Goal: Task Accomplishment & Management: Complete application form

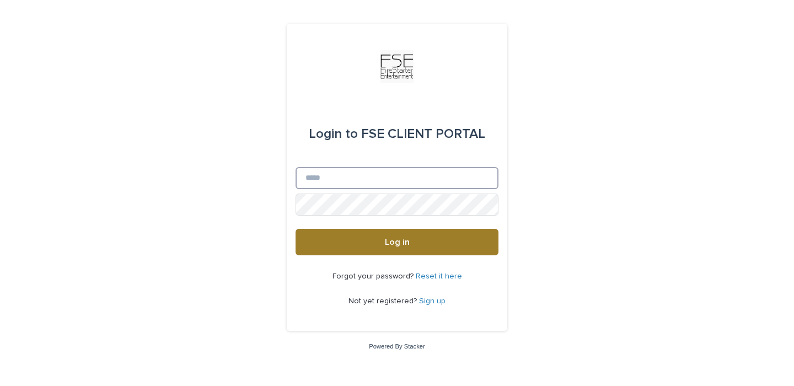
type input "**********"
click at [381, 246] on button "Log in" at bounding box center [397, 242] width 203 height 26
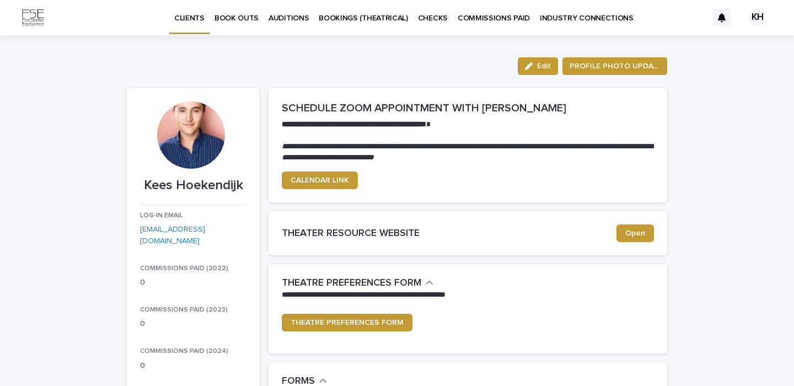
click at [236, 23] on p "BOOK OUTS" at bounding box center [237, 11] width 44 height 23
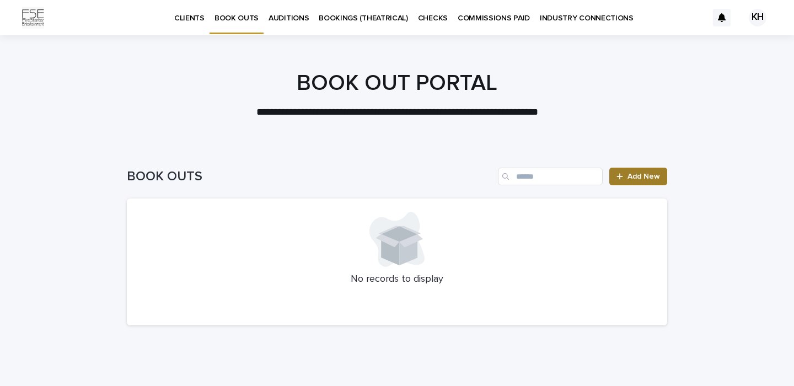
click at [642, 183] on link "Add New" at bounding box center [639, 177] width 58 height 18
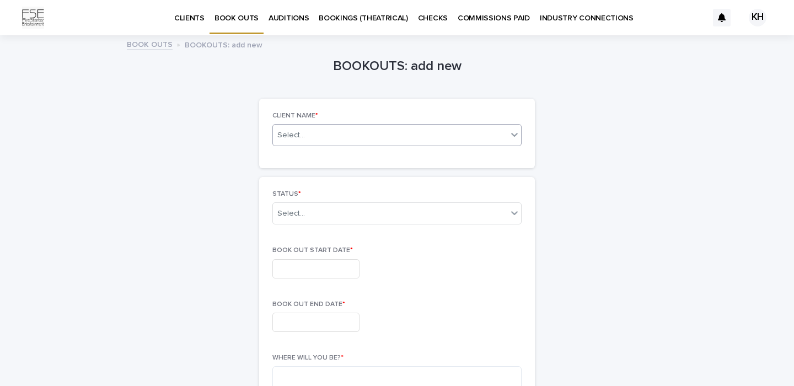
click at [475, 136] on div "Select..." at bounding box center [390, 136] width 234 height 14
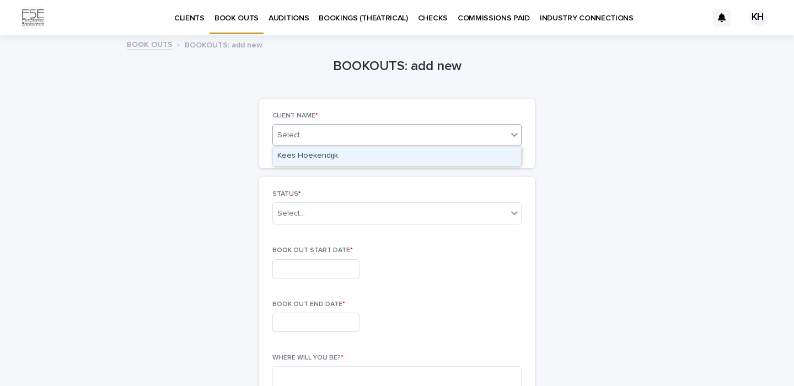
click at [460, 152] on div "Kees Hoekendijk" at bounding box center [397, 156] width 248 height 19
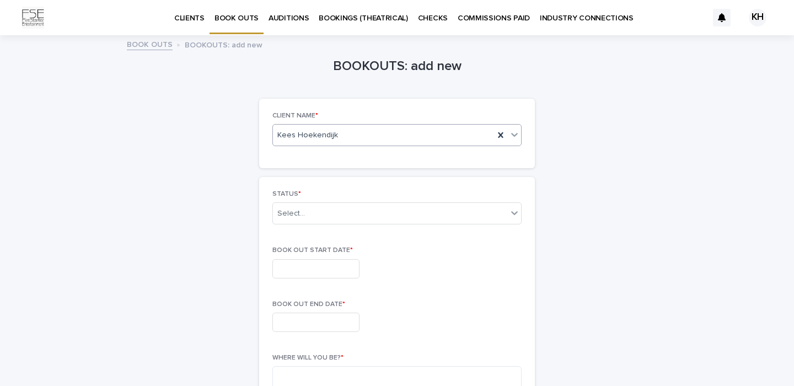
click at [424, 228] on div "STATUS * Select..." at bounding box center [397, 211] width 249 height 43
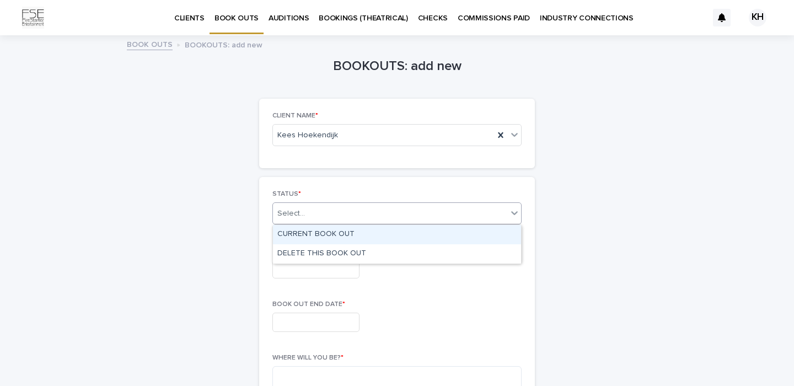
click at [424, 222] on div "Select..." at bounding box center [390, 214] width 234 height 18
click at [403, 235] on div "CURRENT BOOK OUT" at bounding box center [397, 234] width 248 height 19
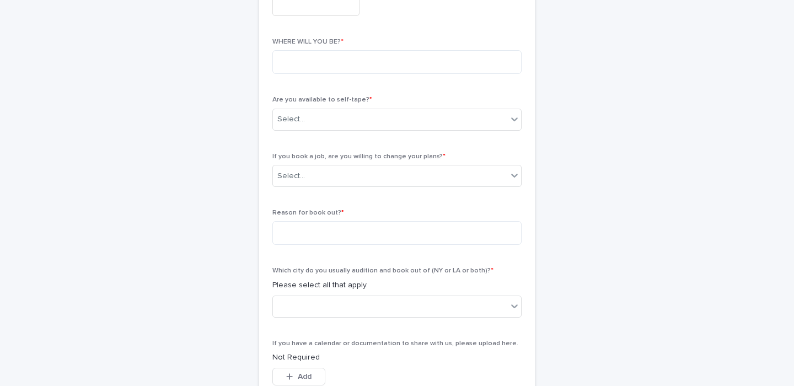
scroll to position [321, 0]
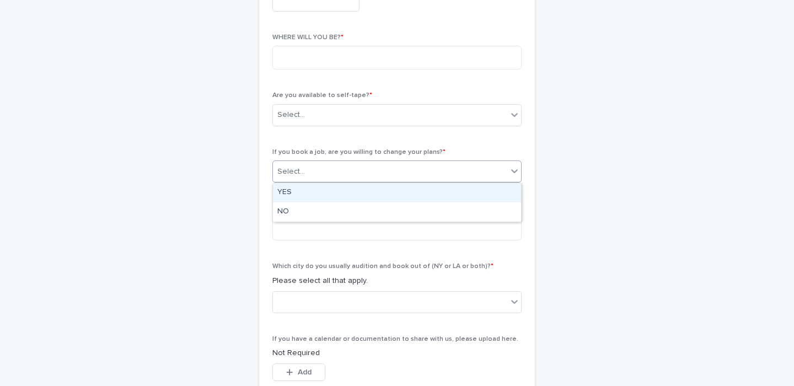
click at [462, 170] on div "Select..." at bounding box center [390, 172] width 234 height 18
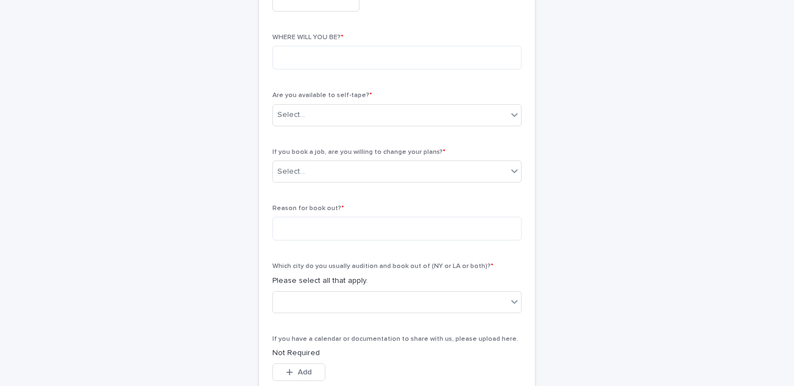
click at [484, 146] on div "STATUS * CURRENT BOOK OUT BOOK OUT START DATE * BOOK OUT END DATE * WHERE WILL …" at bounding box center [397, 169] width 249 height 599
click at [483, 237] on textarea at bounding box center [397, 229] width 249 height 24
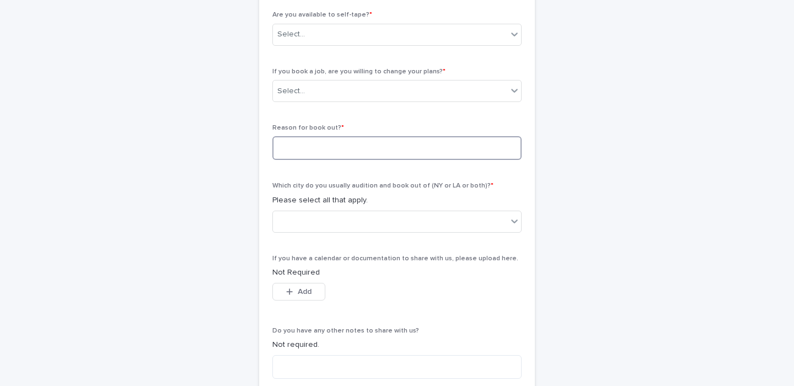
scroll to position [403, 0]
click at [455, 222] on div at bounding box center [390, 219] width 234 height 18
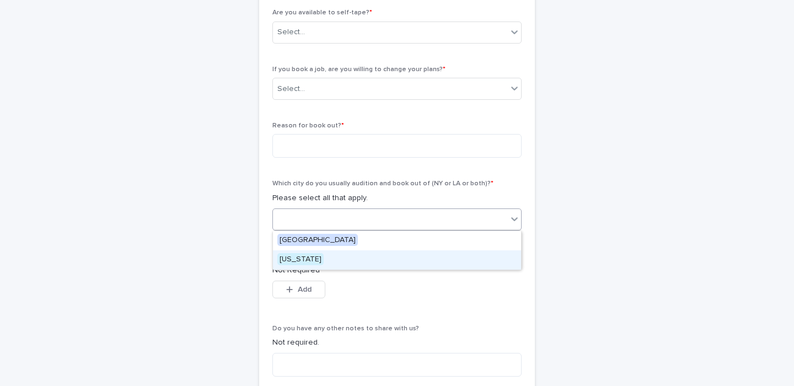
click at [396, 259] on div "[US_STATE]" at bounding box center [397, 259] width 248 height 19
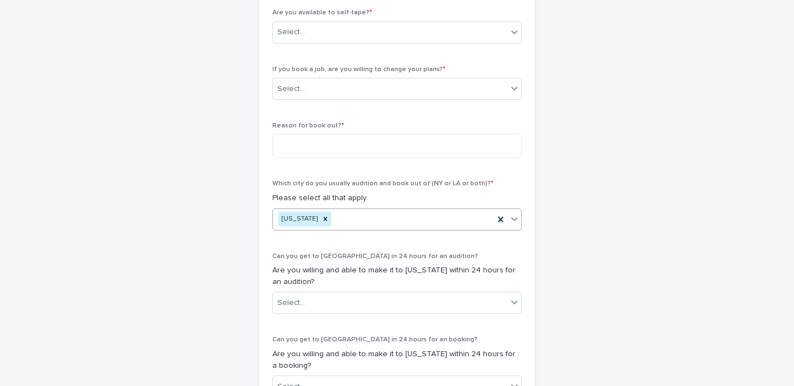
scroll to position [487, 0]
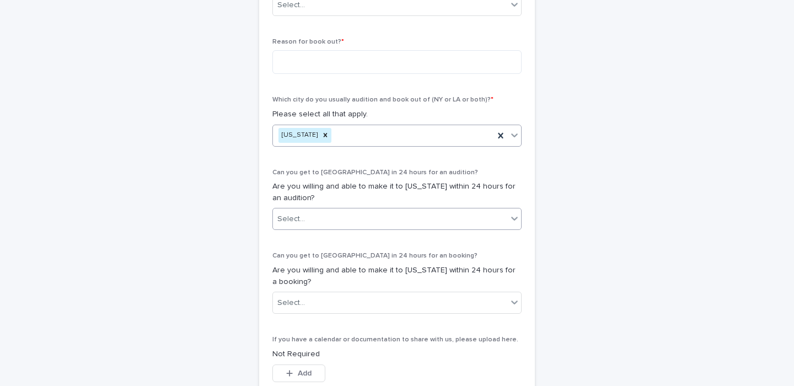
click at [414, 220] on div "Select..." at bounding box center [390, 219] width 234 height 18
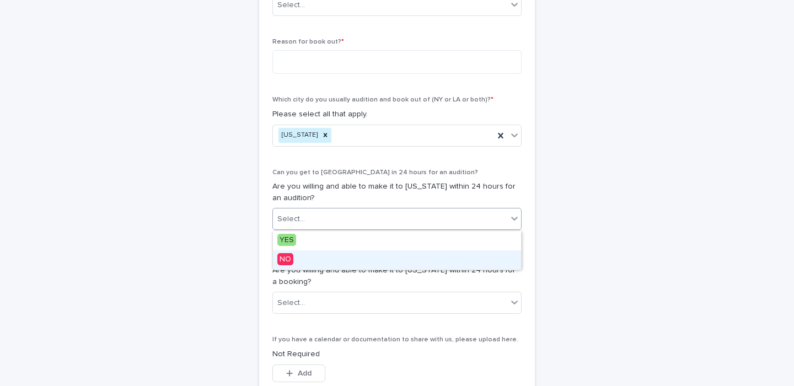
click at [390, 262] on div "NO" at bounding box center [397, 259] width 248 height 19
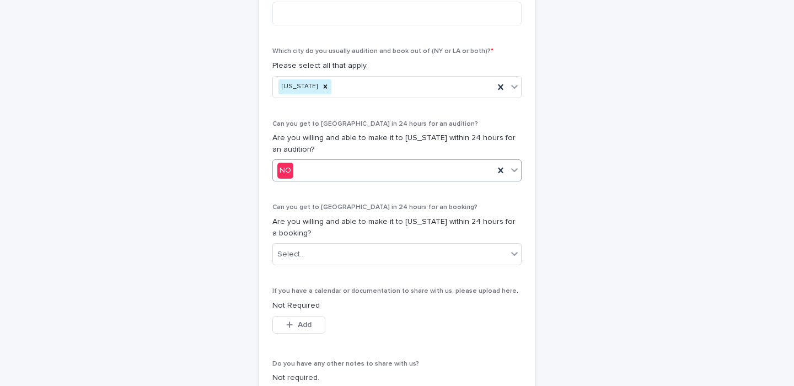
scroll to position [537, 0]
click at [392, 253] on div "Select..." at bounding box center [390, 253] width 234 height 18
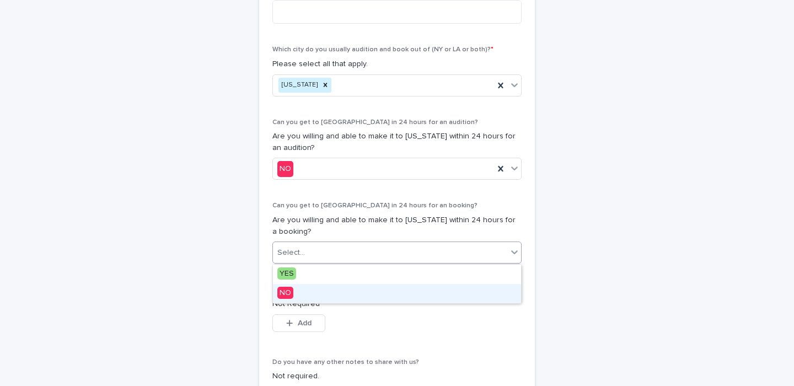
click at [371, 293] on div "NO" at bounding box center [397, 293] width 248 height 19
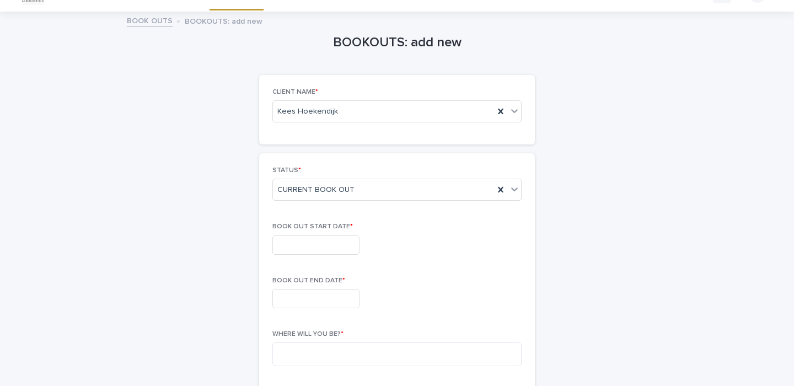
scroll to position [0, 0]
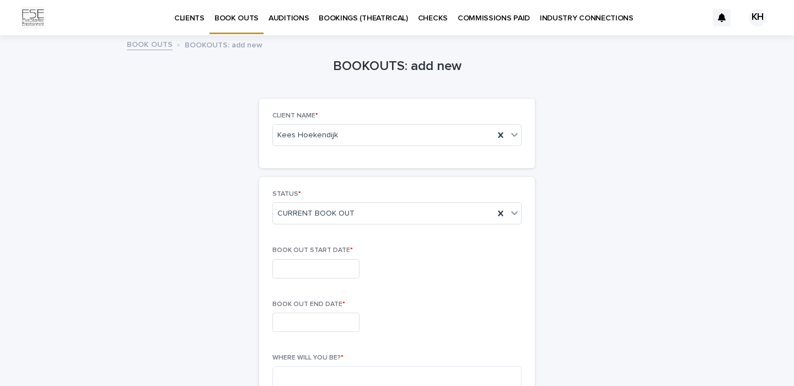
click at [346, 266] on input "text" at bounding box center [316, 268] width 87 height 19
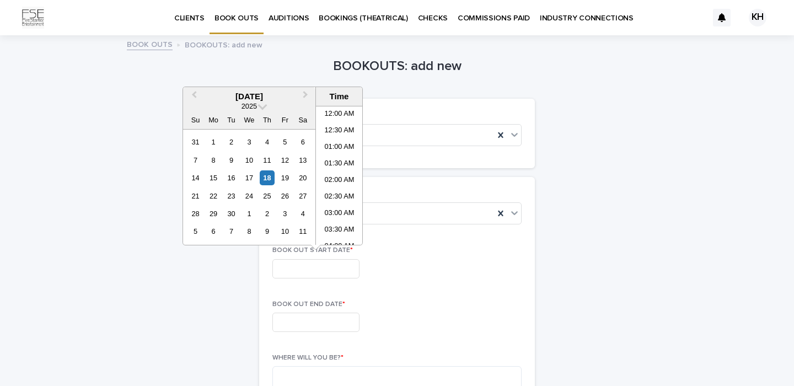
scroll to position [656, 0]
click at [301, 97] on button "Next Month" at bounding box center [307, 97] width 18 height 18
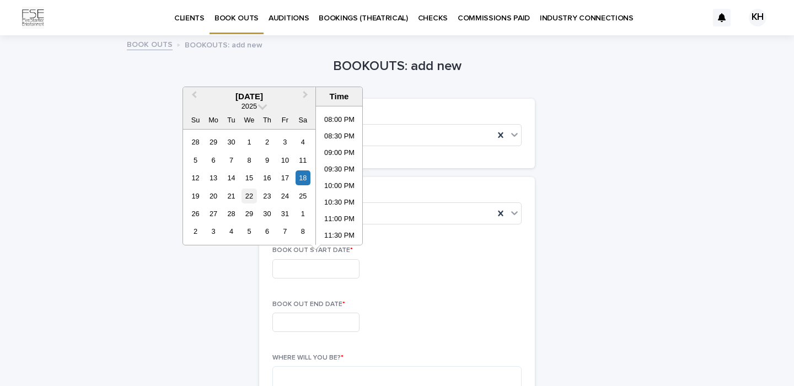
click at [249, 198] on div "22" at bounding box center [249, 196] width 15 height 15
type input "**********"
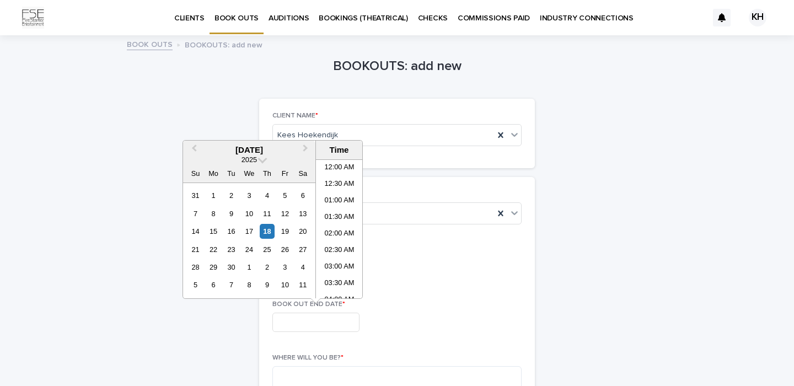
click at [308, 316] on input "text" at bounding box center [316, 322] width 87 height 19
click at [306, 150] on span "Next Month" at bounding box center [306, 149] width 0 height 15
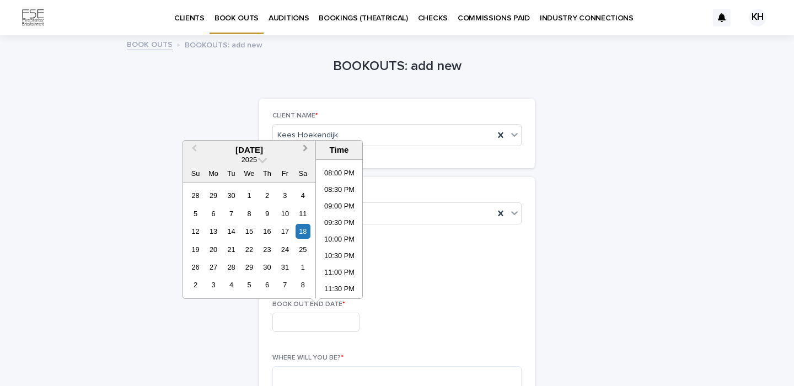
click at [306, 150] on span "Next Month" at bounding box center [306, 149] width 0 height 15
click at [265, 230] on div "18" at bounding box center [267, 231] width 15 height 15
type input "**********"
click at [387, 275] on div "**********" at bounding box center [397, 268] width 249 height 19
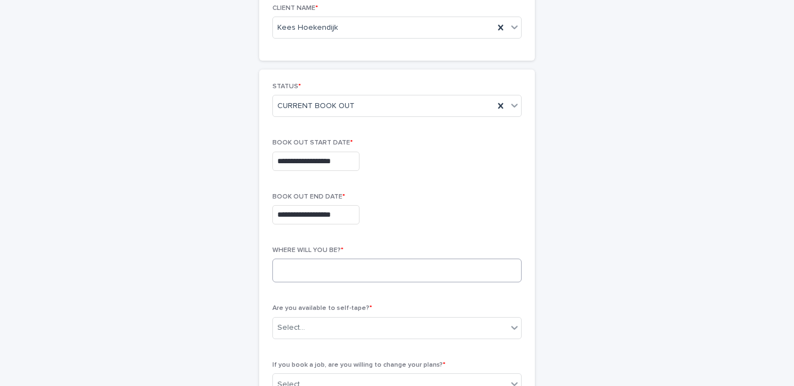
scroll to position [109, 0]
click at [386, 274] on textarea at bounding box center [397, 270] width 249 height 24
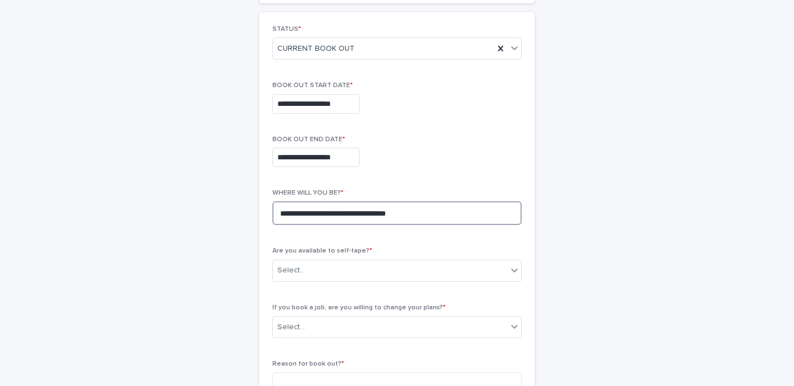
scroll to position [211, 0]
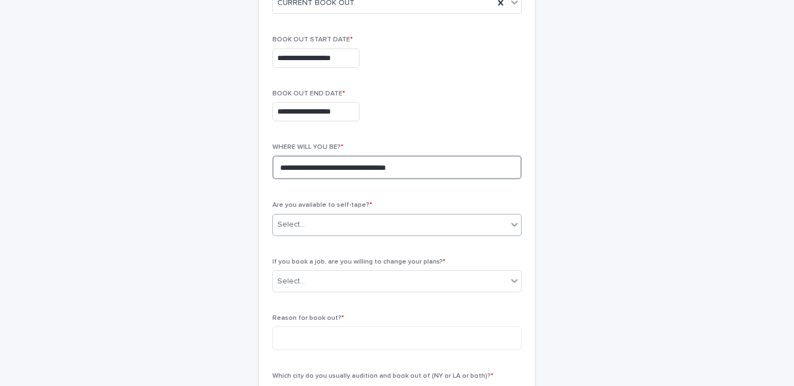
type textarea "**********"
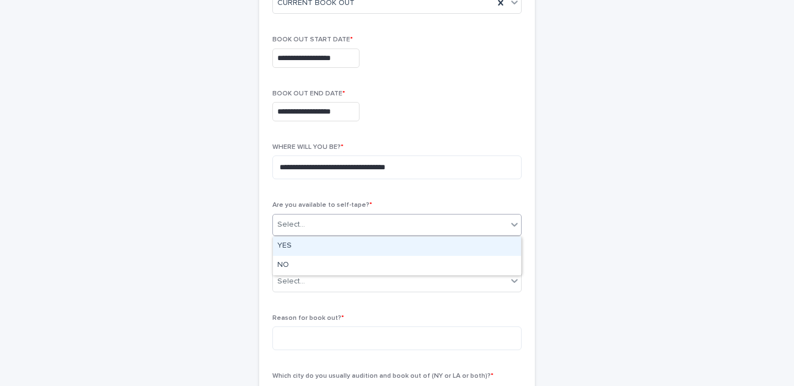
click at [435, 227] on div "Select..." at bounding box center [390, 225] width 234 height 18
click at [405, 250] on div "YES" at bounding box center [397, 246] width 248 height 19
click at [423, 227] on div "YES" at bounding box center [383, 225] width 221 height 18
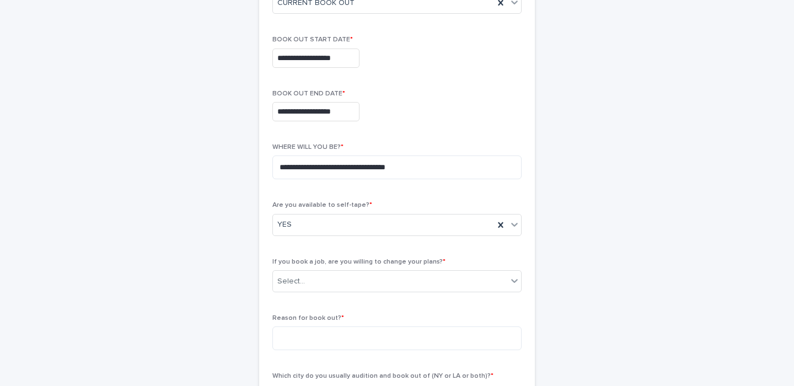
click at [421, 194] on div "**********" at bounding box center [397, 363] width 249 height 766
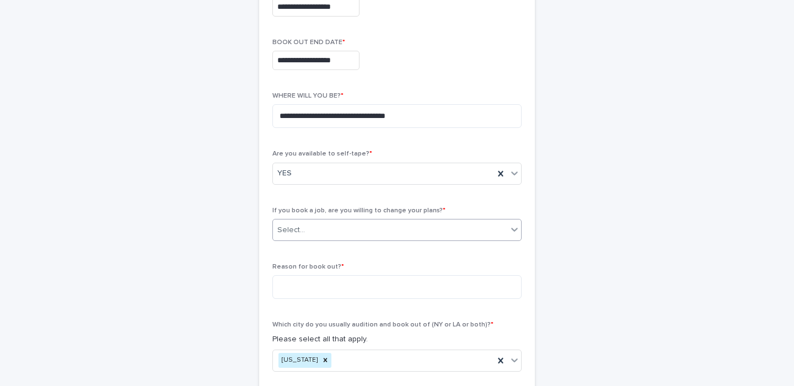
scroll to position [263, 0]
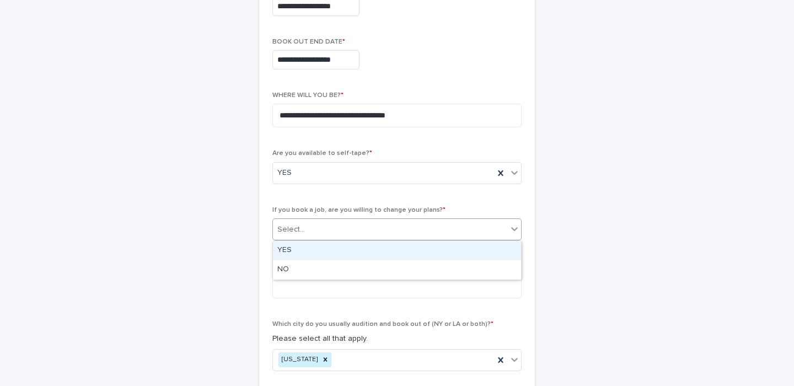
click at [439, 223] on div "Select..." at bounding box center [390, 230] width 234 height 18
click at [446, 249] on div "YES" at bounding box center [397, 250] width 248 height 19
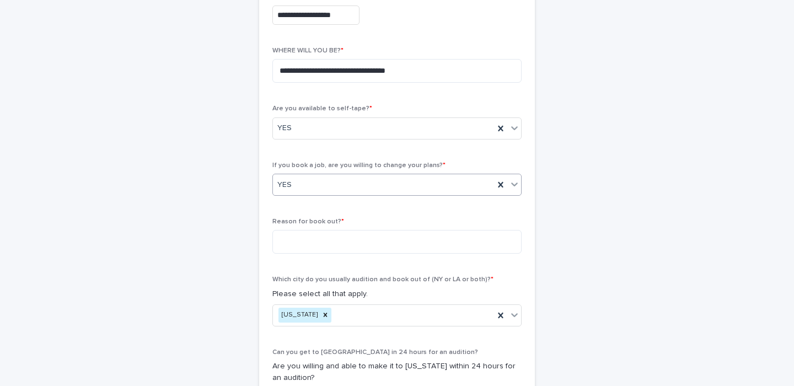
scroll to position [308, 0]
click at [431, 242] on textarea at bounding box center [397, 242] width 249 height 24
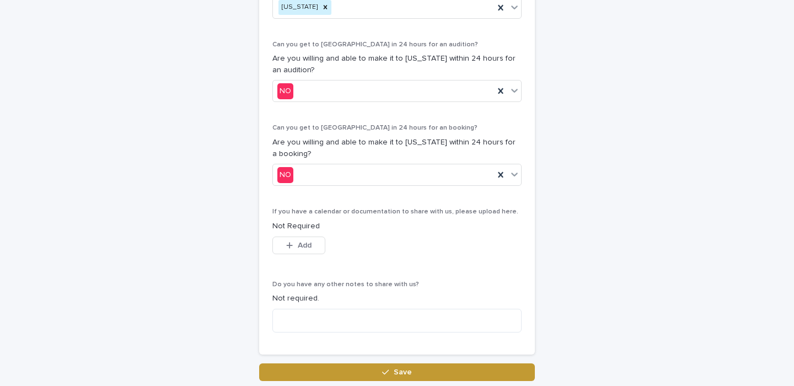
scroll to position [564, 0]
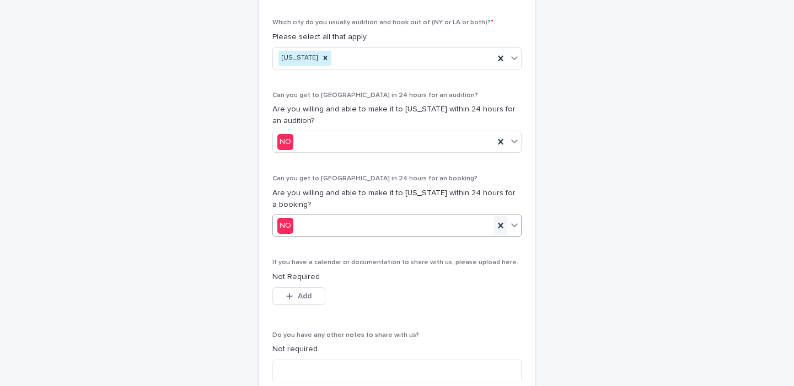
type textarea "**********"
click at [499, 231] on icon at bounding box center [500, 225] width 11 height 11
click at [402, 217] on div "Select..." at bounding box center [390, 226] width 234 height 18
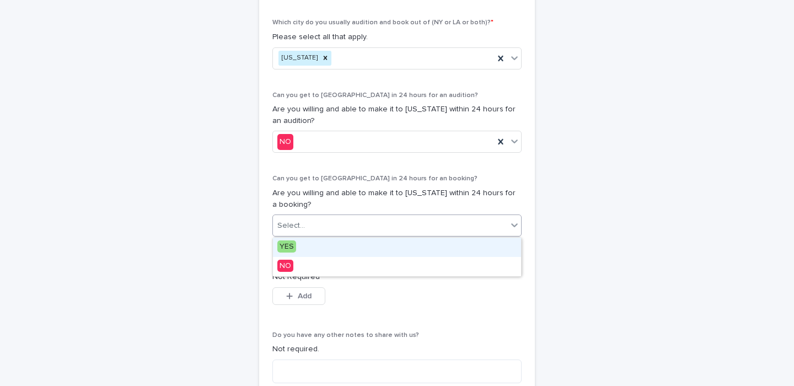
click at [388, 245] on div "YES" at bounding box center [397, 247] width 248 height 19
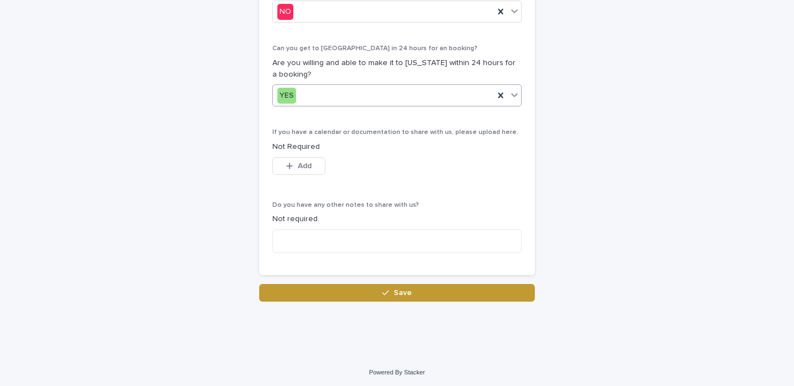
scroll to position [696, 0]
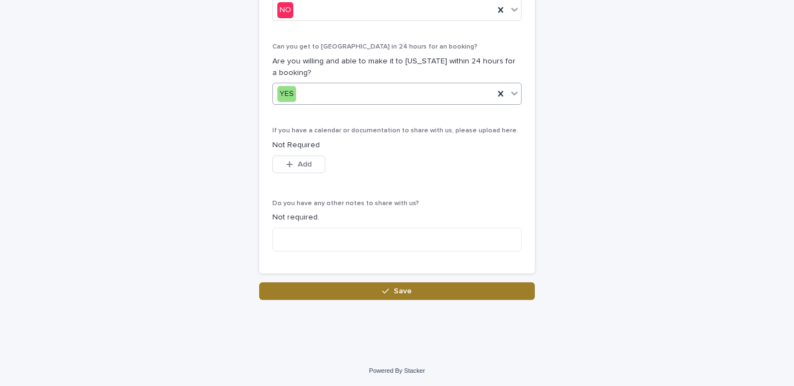
click at [421, 295] on button "Save" at bounding box center [397, 291] width 276 height 18
